Goal: Information Seeking & Learning: Learn about a topic

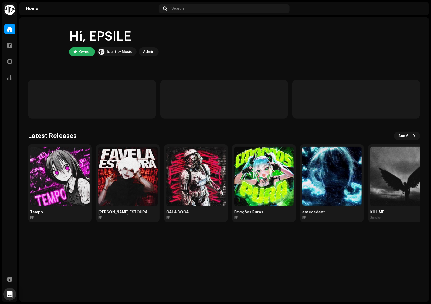
click at [63, 141] on div "Latest Releases See All Tempo [PERSON_NAME] ESTOURA EP CALA BOCA EP Emoções Pur…" at bounding box center [224, 177] width 392 height 91
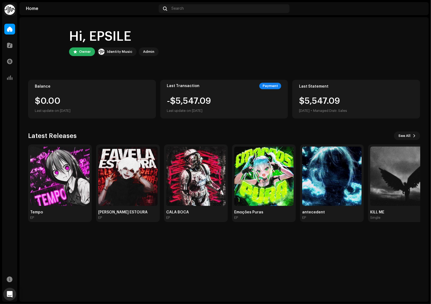
click at [63, 136] on h3 "Latest Releases" at bounding box center [52, 136] width 49 height 9
click at [406, 138] on span "See All" at bounding box center [404, 136] width 12 height 11
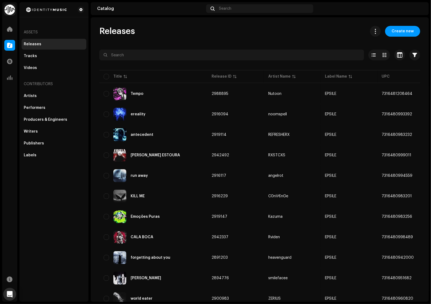
drag, startPoint x: 230, startPoint y: 37, endPoint x: 233, endPoint y: 169, distance: 132.5
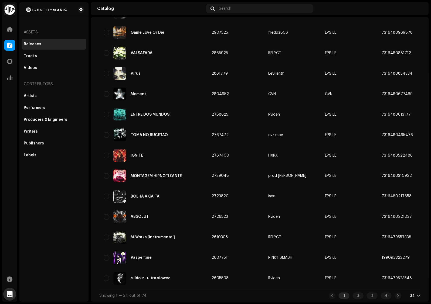
click at [413, 295] on div "24" at bounding box center [415, 296] width 10 height 4
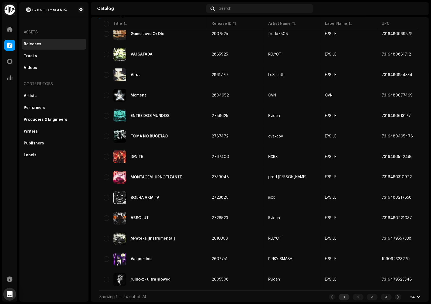
click at [413, 296] on div "24" at bounding box center [415, 297] width 10 height 4
click at [417, 297] on div at bounding box center [418, 297] width 3 height 4
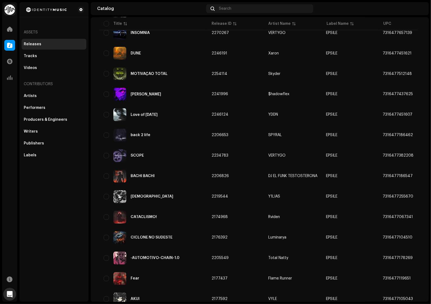
scroll to position [1268, 0]
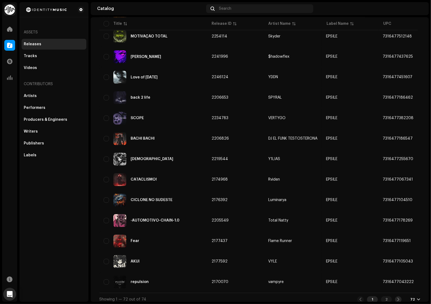
click at [395, 298] on div at bounding box center [398, 300] width 6 height 6
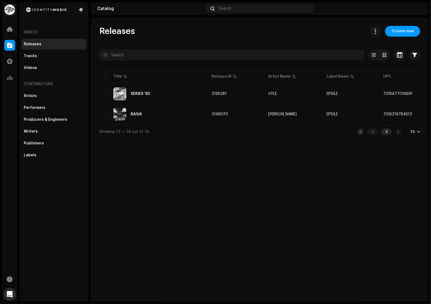
click at [361, 134] on span at bounding box center [361, 132] width 4 height 4
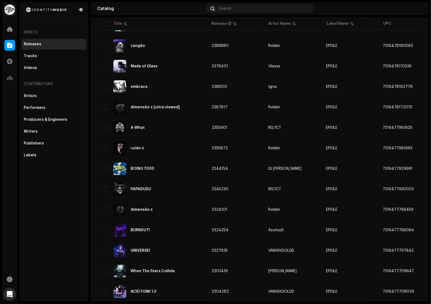
scroll to position [1268, 0]
